Goal: Task Accomplishment & Management: Manage account settings

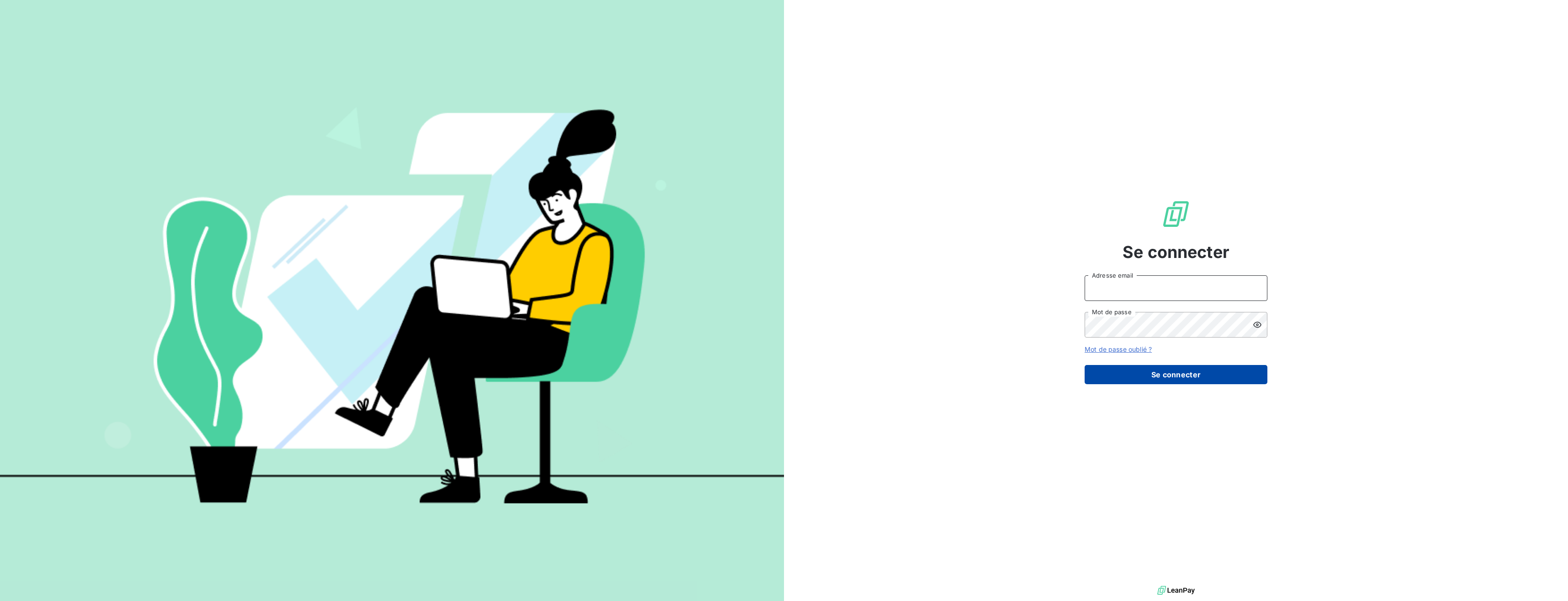
type input "[EMAIL_ADDRESS][DOMAIN_NAME]"
click at [1159, 375] on button "Se connecter" at bounding box center [1176, 375] width 183 height 19
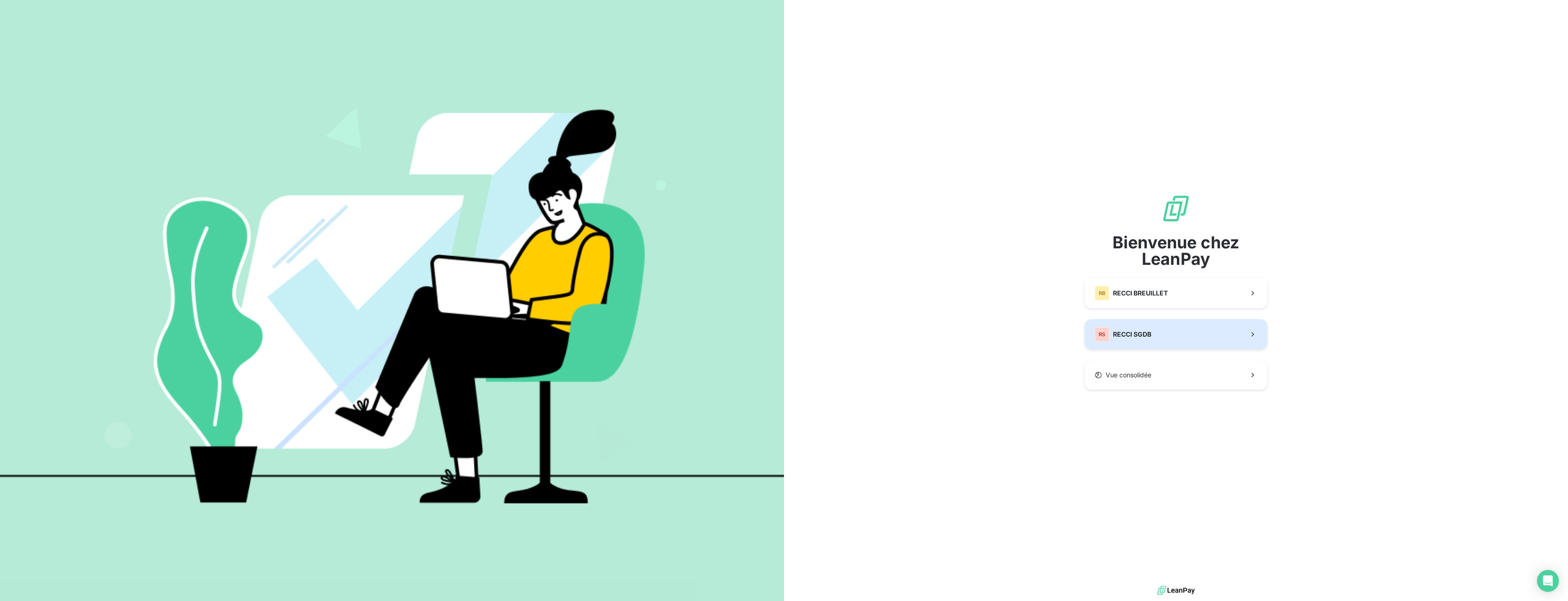
click at [1194, 338] on button "RS RECCI SGDB" at bounding box center [1176, 334] width 183 height 30
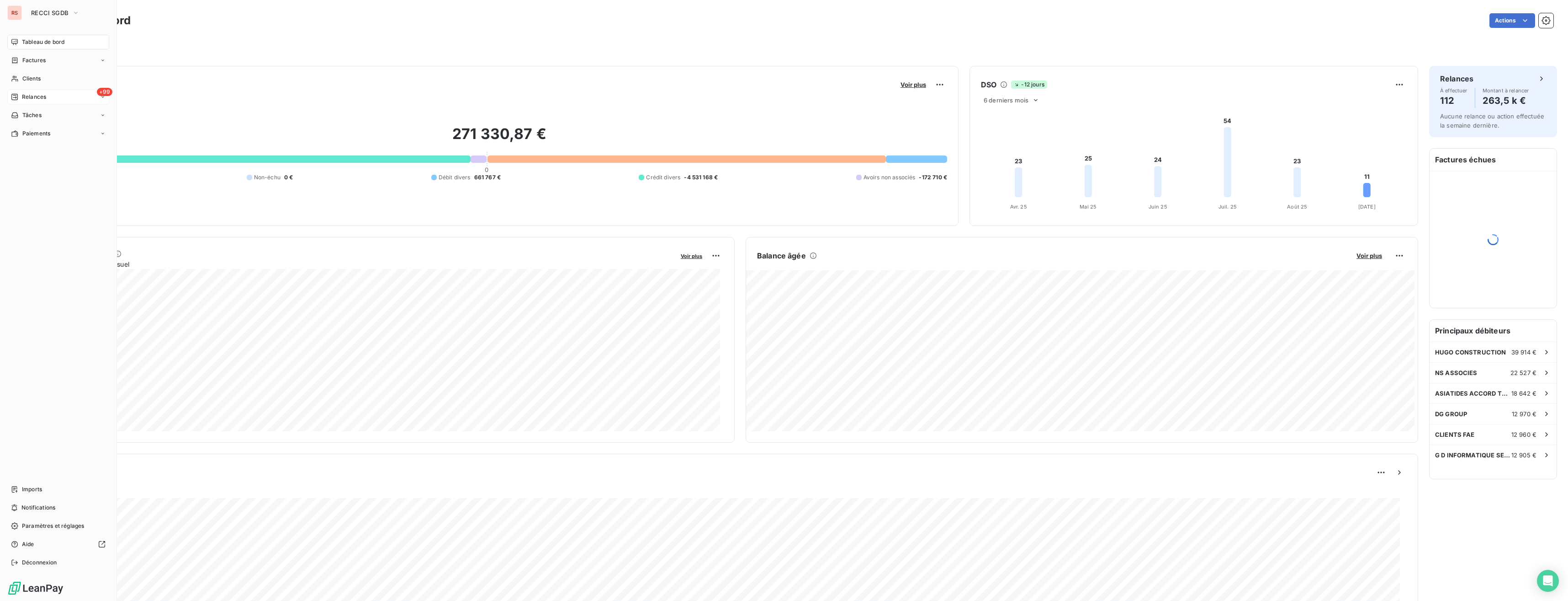
click at [19, 97] on div "Relances" at bounding box center [29, 97] width 35 height 8
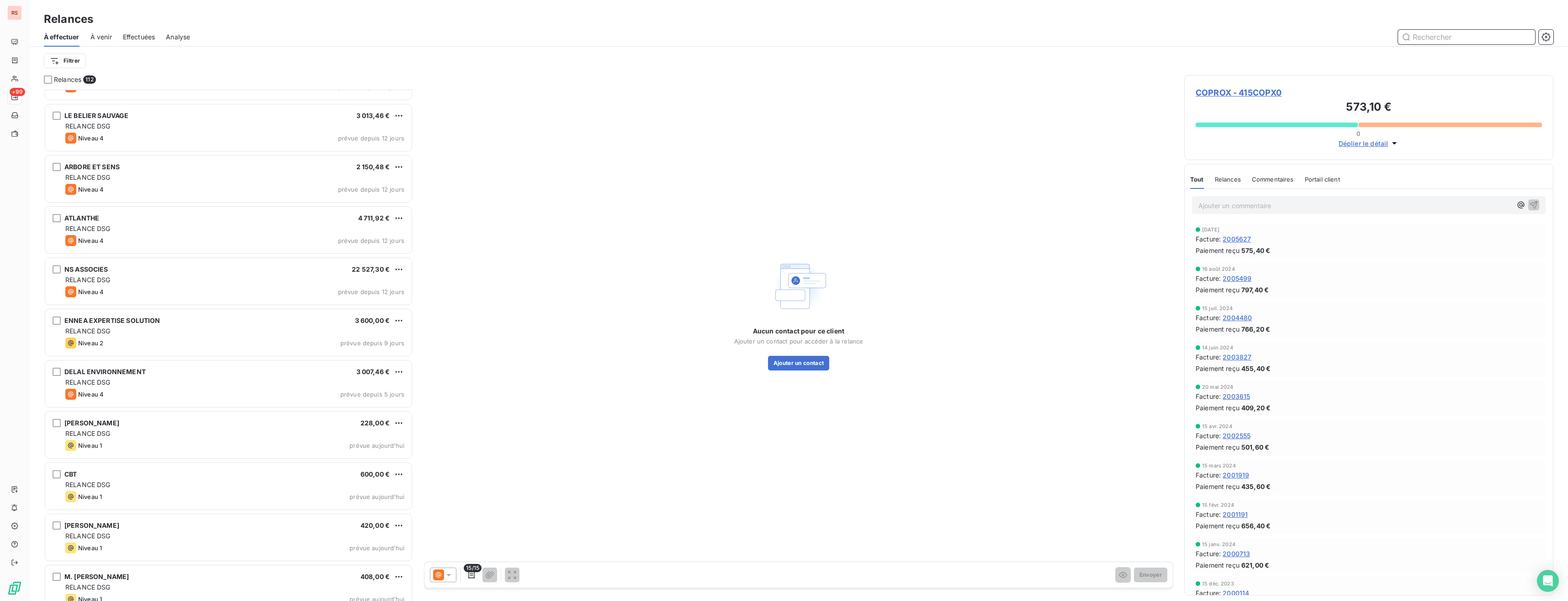
scroll to position [5224, 0]
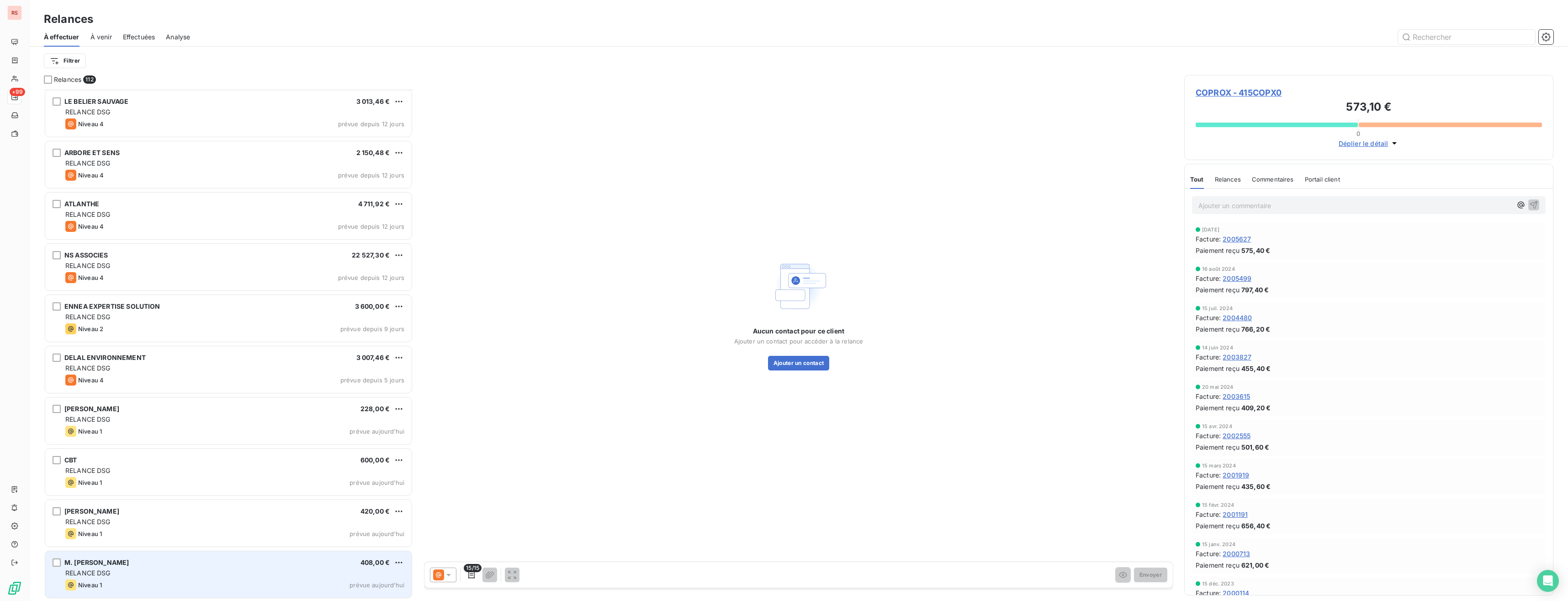
click at [221, 568] on div "M. [PERSON_NAME] 408,00 € RELANCE DSG Niveau 1 prévue [DATE]" at bounding box center [228, 574] width 367 height 47
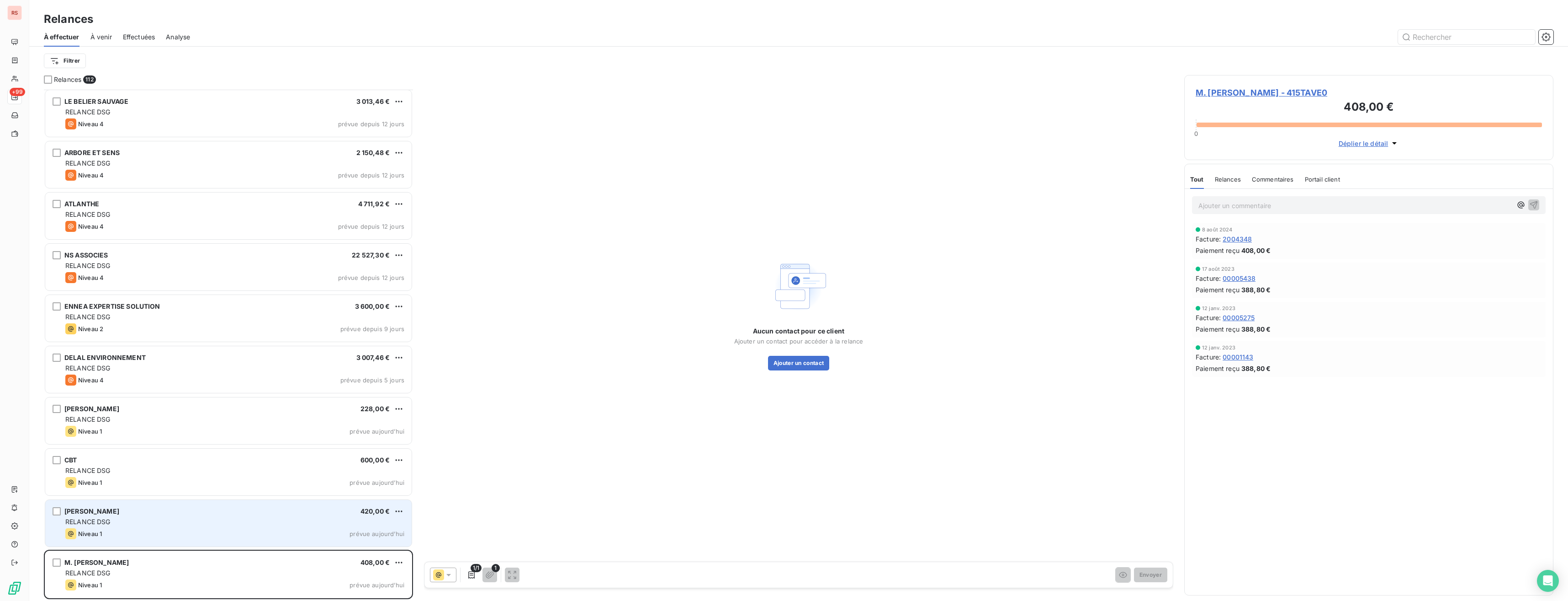
click at [223, 504] on div "[PERSON_NAME] 420,00 € RELANCE DSG Niveau 1 prévue [DATE]" at bounding box center [228, 523] width 367 height 47
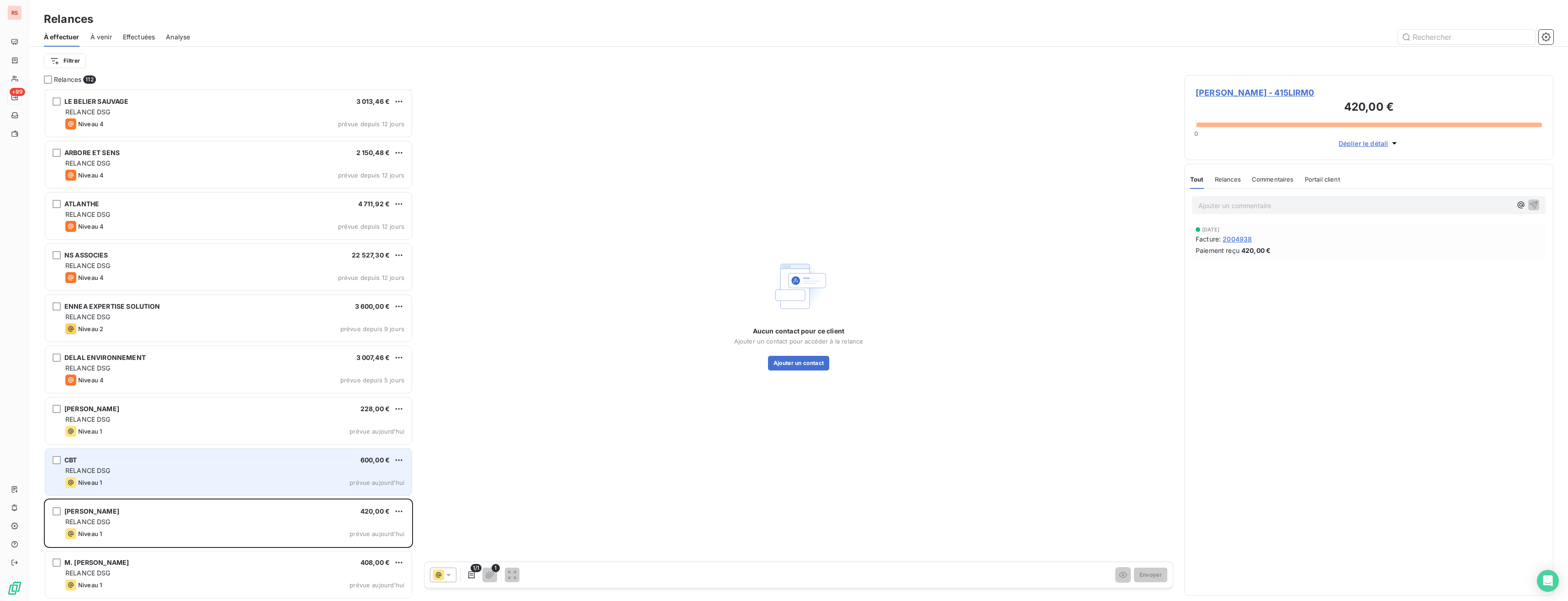
click at [229, 462] on div "CBT 600,00 €" at bounding box center [235, 460] width 339 height 8
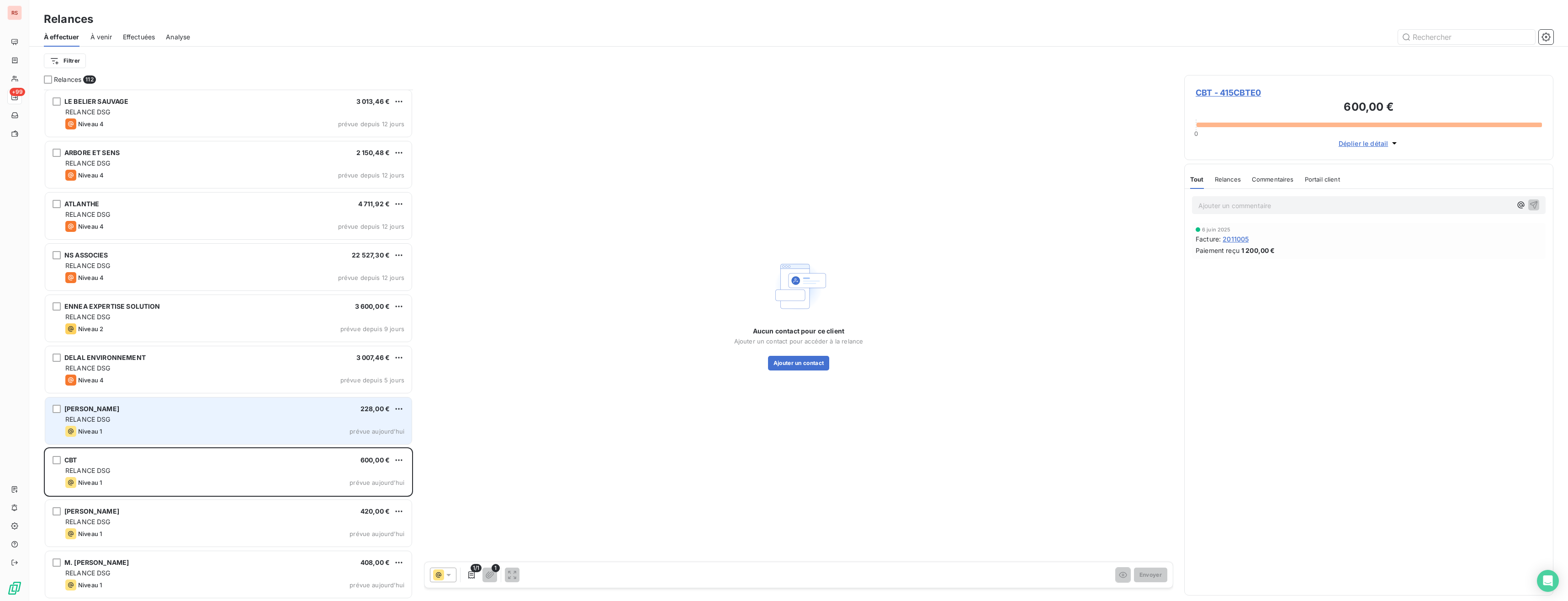
click at [237, 421] on div "RELANCE DSG" at bounding box center [235, 419] width 339 height 9
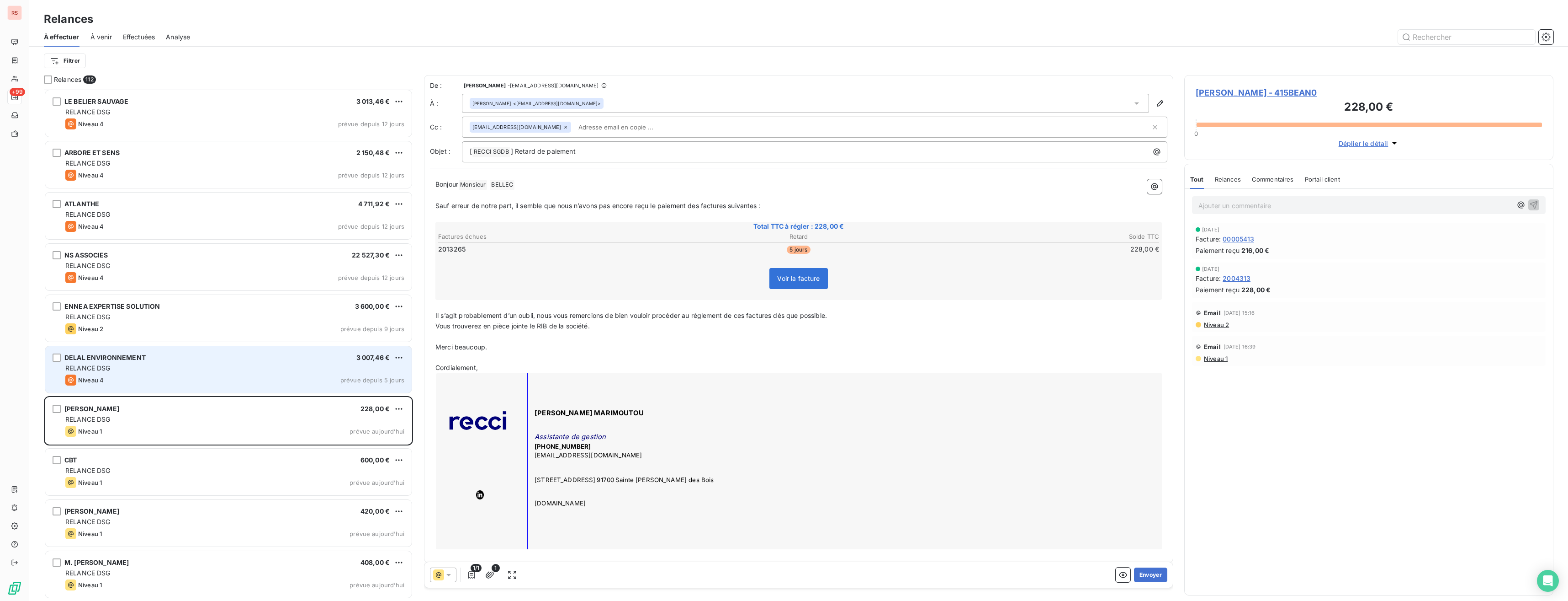
click at [252, 372] on div "RELANCE DSG" at bounding box center [235, 368] width 339 height 9
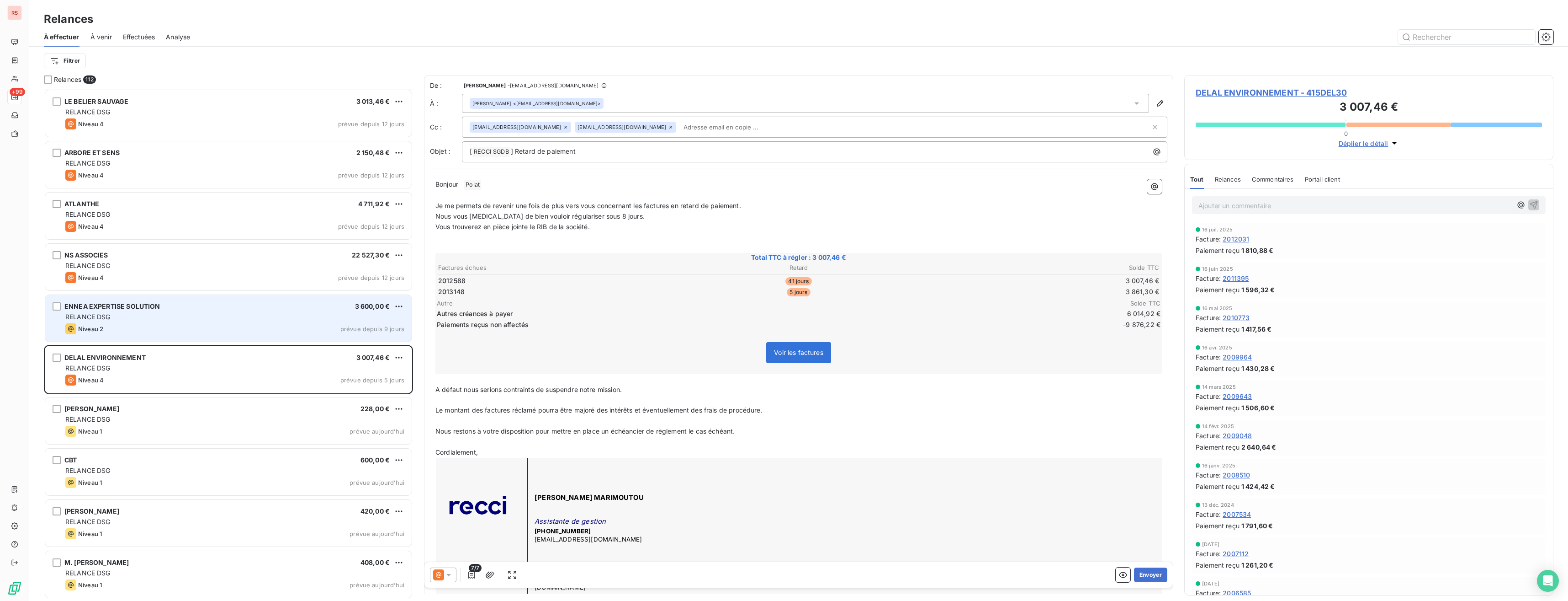
click at [258, 318] on div "RELANCE DSG" at bounding box center [235, 316] width 339 height 9
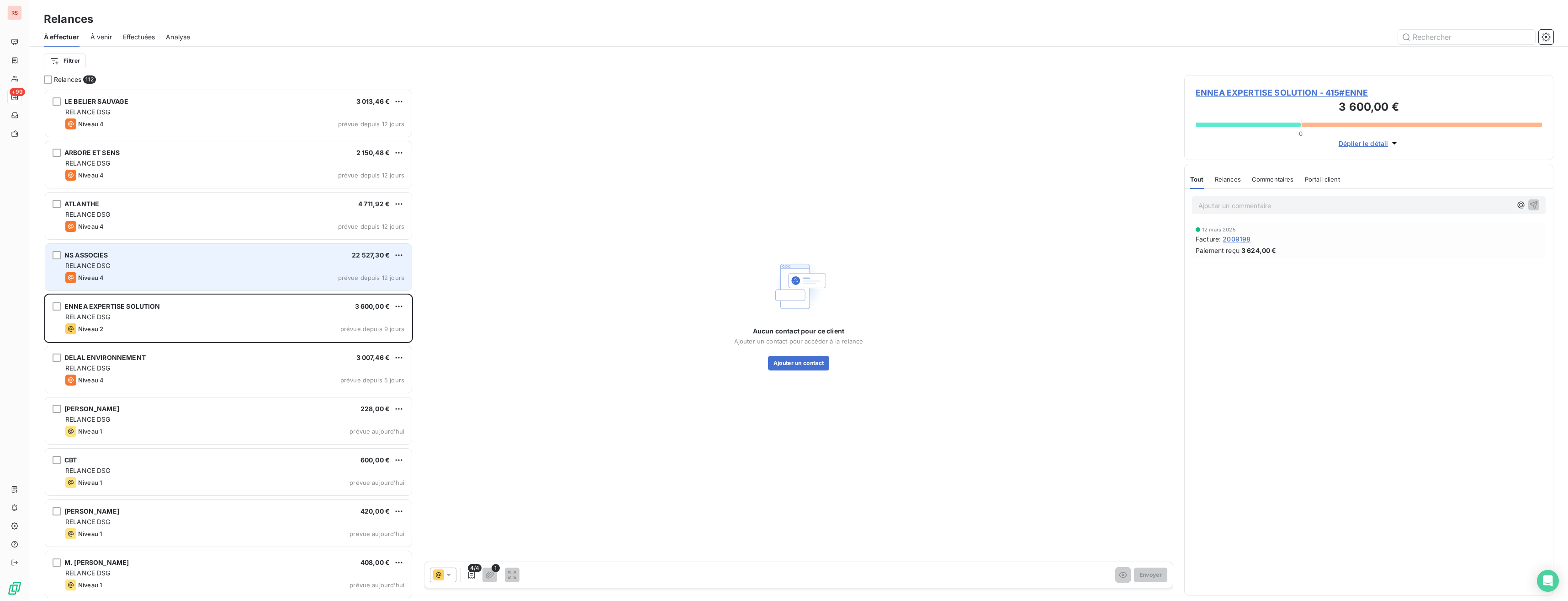
click at [265, 273] on div "Niveau 4 prévue depuis 12 jours" at bounding box center [235, 278] width 339 height 11
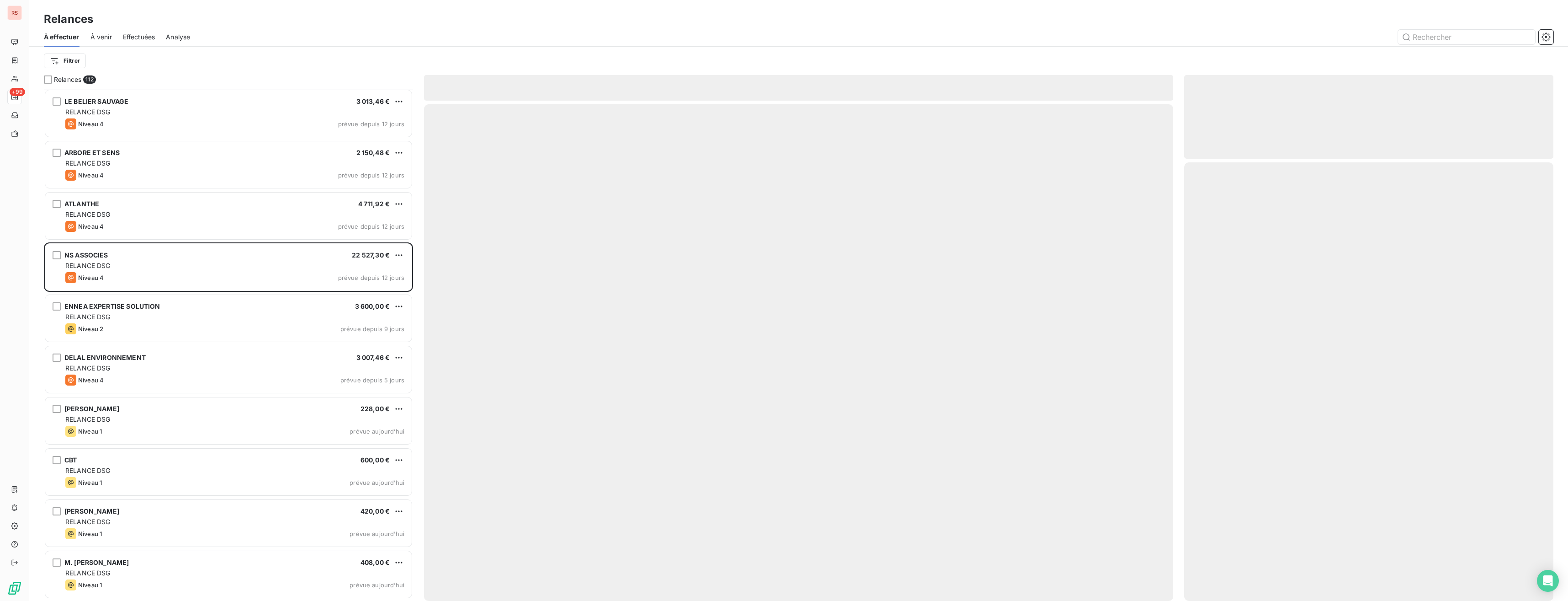
click at [259, 343] on div "ENNEA EXPERTISE SOLUTION 3 600,00 € RELANCE DSG Niveau 2 prévue depuis 9 jours" at bounding box center [228, 319] width 369 height 52
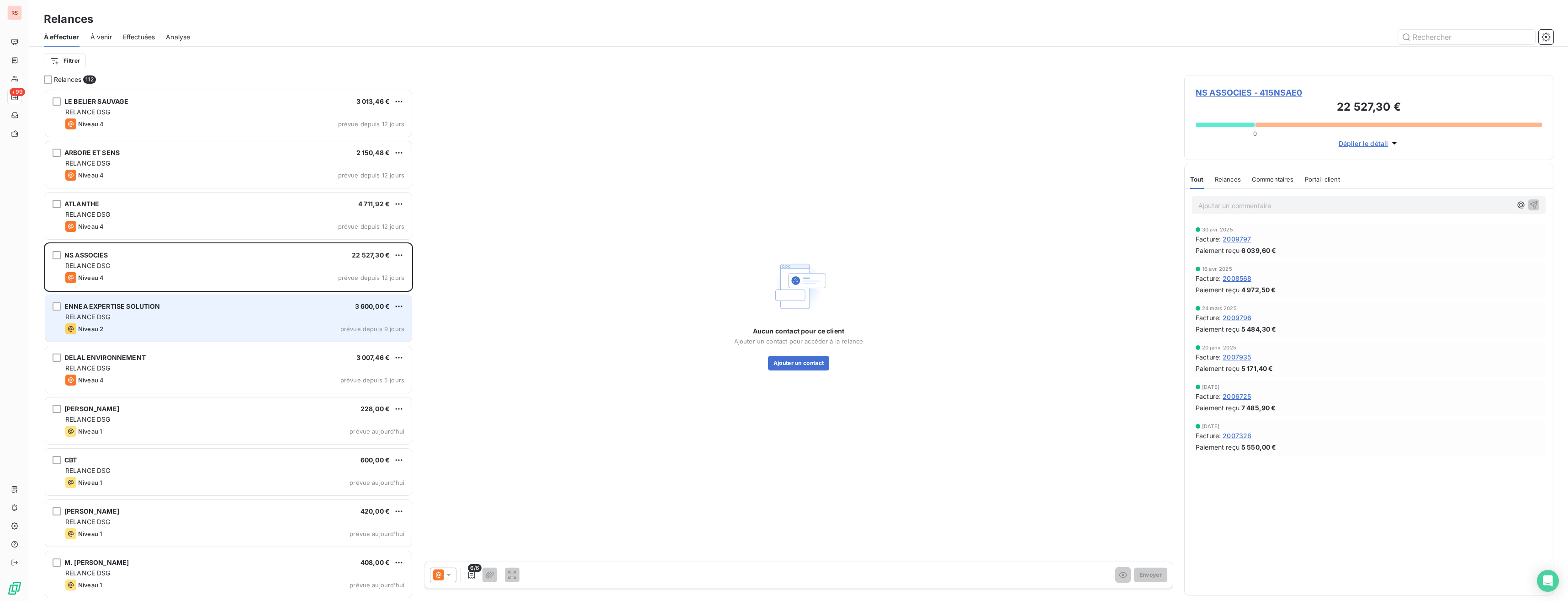
click at [260, 329] on div "Niveau 2 prévue depuis 9 jours" at bounding box center [235, 329] width 339 height 11
